Goal: Answer question/provide support: Share knowledge or assist other users

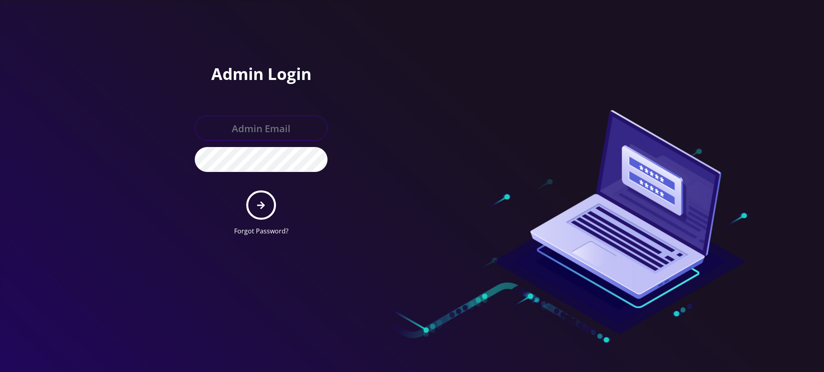
type input "rochelle@teltik.com"
click at [263, 203] on icon "submit" at bounding box center [261, 205] width 8 height 9
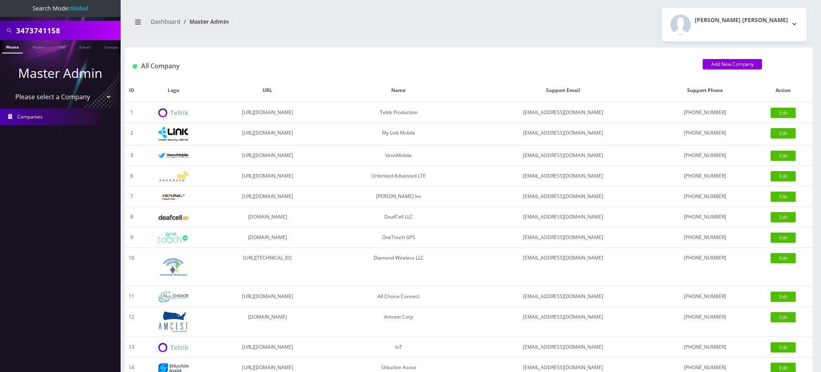
drag, startPoint x: 78, startPoint y: 29, endPoint x: 0, endPoint y: 19, distance: 79.1
click at [0, 19] on nav "Search Mode: Global 3473741158 Phone Name SIM Email Company Customer Master Adm…" at bounding box center [60, 186] width 121 height 372
paste input "13472749653"
click at [20, 29] on input "13472749653" at bounding box center [67, 30] width 103 height 15
type input "3472749653"
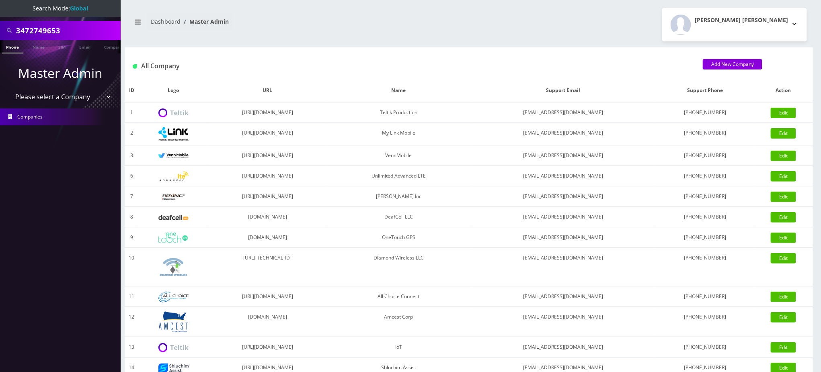
click at [15, 47] on link "Phone" at bounding box center [12, 46] width 21 height 13
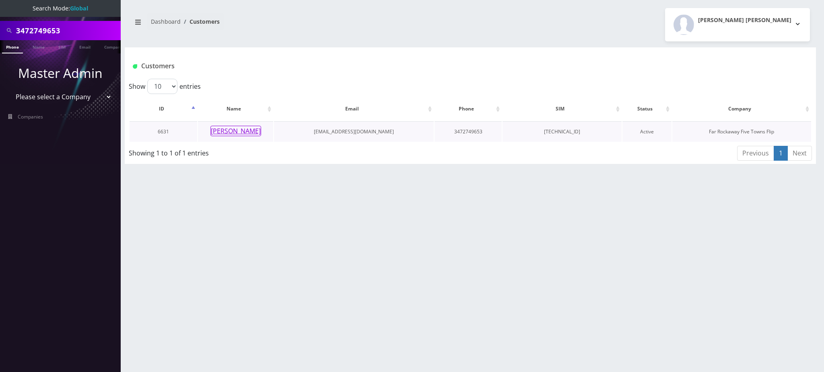
click at [242, 132] on button "rivky leifer" at bounding box center [235, 131] width 51 height 10
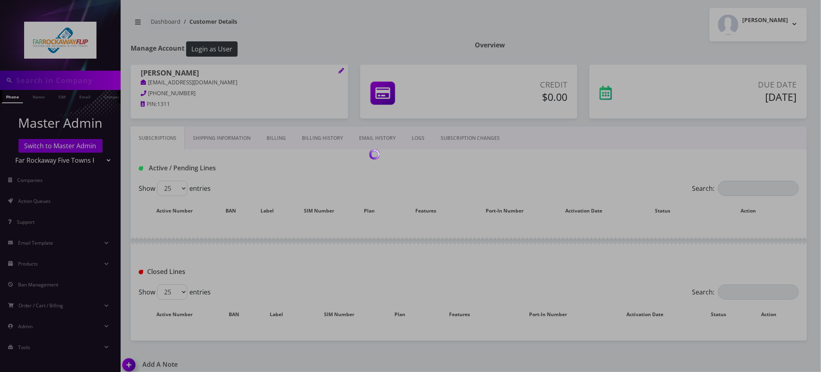
type input "3472749653"
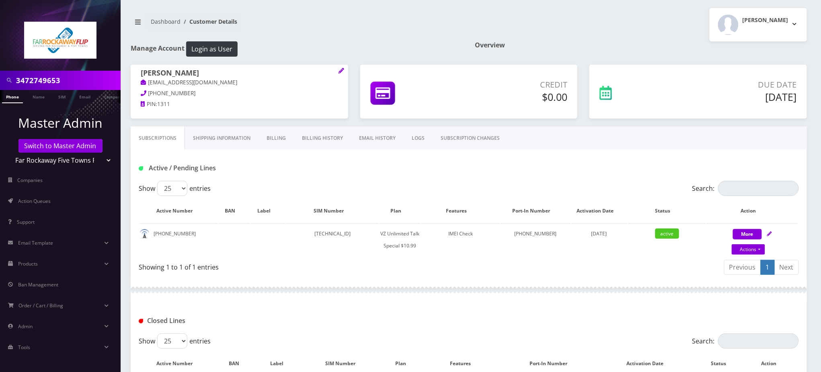
click at [276, 160] on div "Active / Pending Lines" at bounding box center [469, 165] width 676 height 31
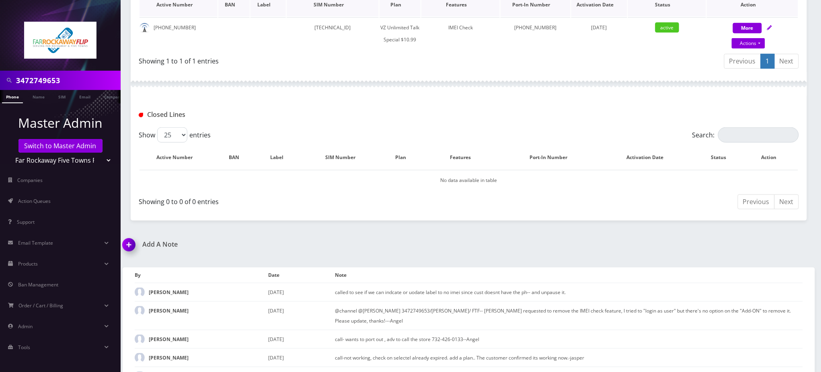
scroll to position [214, 0]
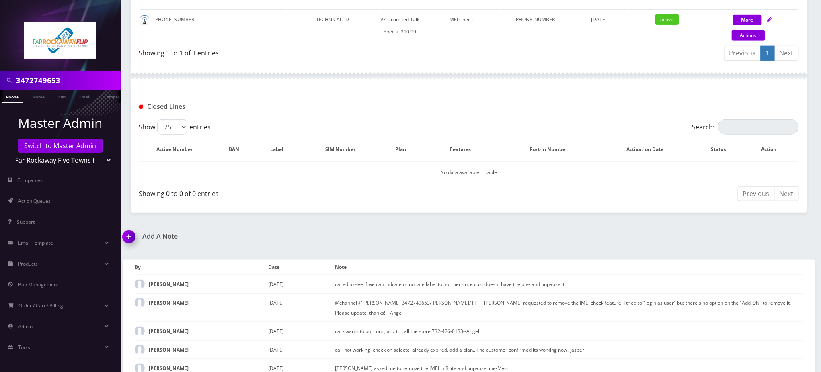
click at [317, 233] on h1 "Add A Note" at bounding box center [293, 237] width 340 height 8
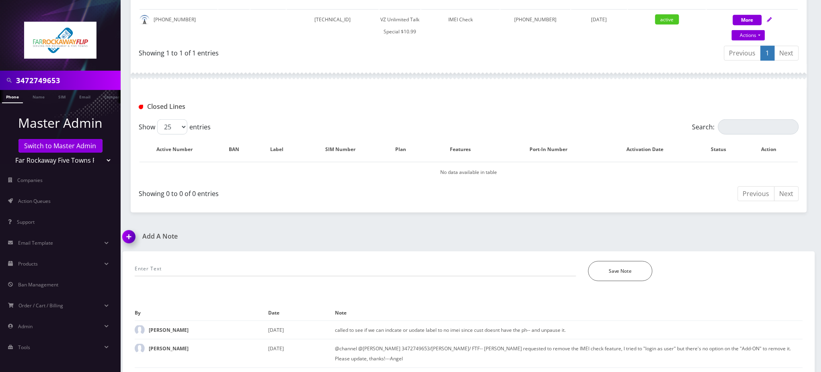
scroll to position [278, 0]
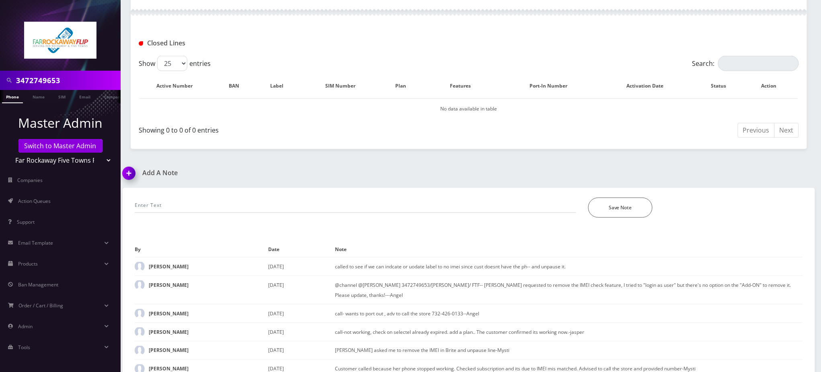
click at [327, 169] on h1 "Add A Note" at bounding box center [293, 173] width 340 height 8
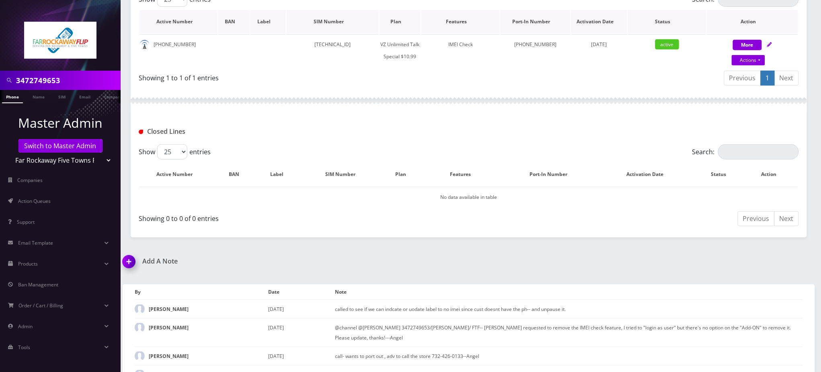
scroll to position [125, 0]
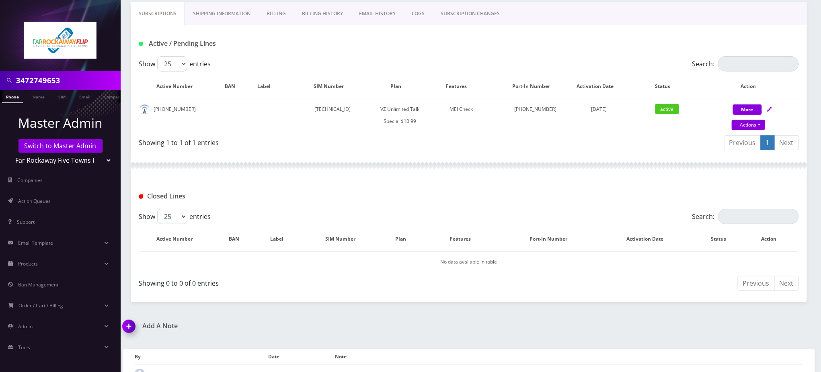
drag, startPoint x: 71, startPoint y: 78, endPoint x: 0, endPoint y: 78, distance: 70.8
click at [0, 78] on div "3472749653" at bounding box center [60, 80] width 121 height 19
click at [352, 41] on div "Active / Pending Lines" at bounding box center [245, 43] width 224 height 13
